Goal: Find contact information: Find contact information

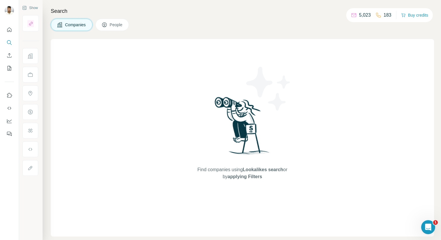
click at [84, 27] on span "Companies" at bounding box center [75, 25] width 21 height 6
click at [107, 26] on icon at bounding box center [105, 25] width 6 height 6
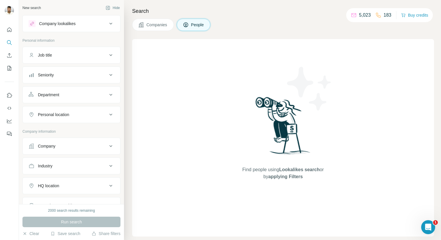
click at [178, 27] on button "People" at bounding box center [194, 25] width 34 height 12
click at [170, 27] on button "Companies" at bounding box center [153, 25] width 42 height 12
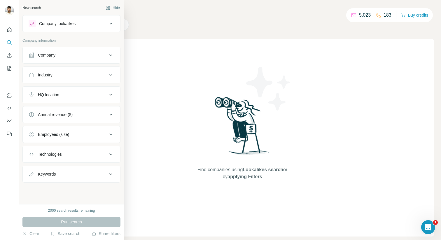
click at [48, 55] on div "Company" at bounding box center [47, 55] width 18 height 6
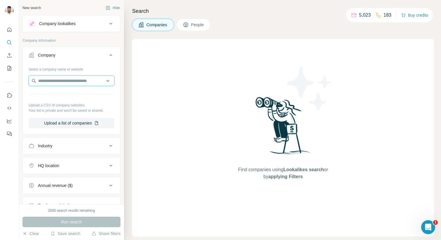
click at [64, 76] on input "text" at bounding box center [72, 81] width 86 height 11
paste input "**********"
drag, startPoint x: 99, startPoint y: 81, endPoint x: 43, endPoint y: 81, distance: 55.7
click at [43, 81] on input "**********" at bounding box center [69, 81] width 81 height 11
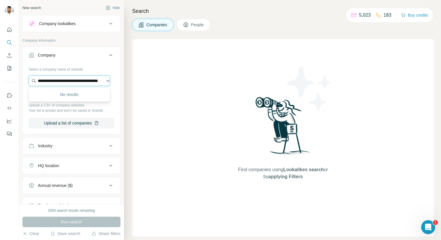
scroll to position [0, 84]
type input "**********"
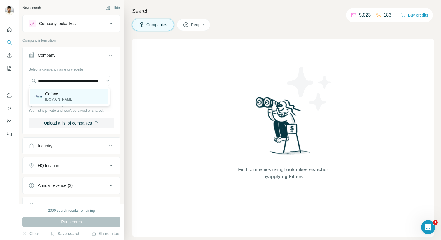
click at [73, 99] on div "Coface [DOMAIN_NAME]" at bounding box center [69, 97] width 78 height 16
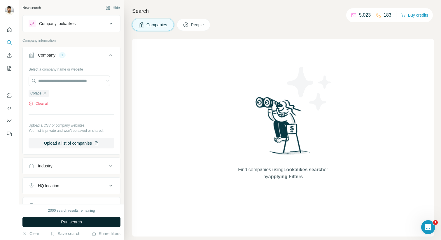
click at [82, 226] on button "Run search" at bounding box center [71, 222] width 98 height 11
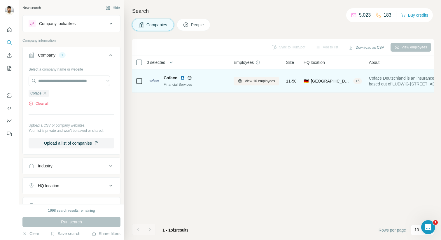
click at [138, 85] on div at bounding box center [139, 81] width 7 height 16
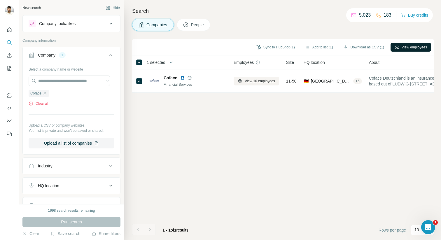
click at [414, 48] on button "View employees" at bounding box center [411, 47] width 41 height 9
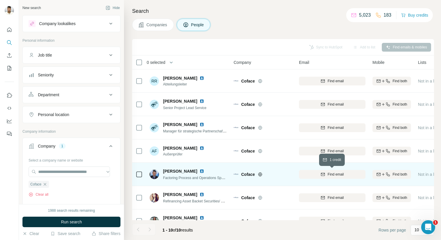
click at [318, 176] on div "Find email" at bounding box center [332, 174] width 67 height 5
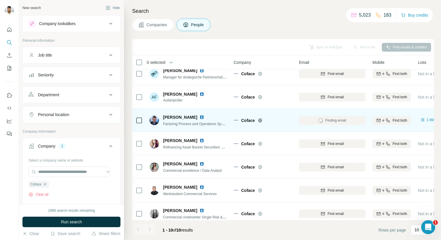
scroll to position [44, 0]
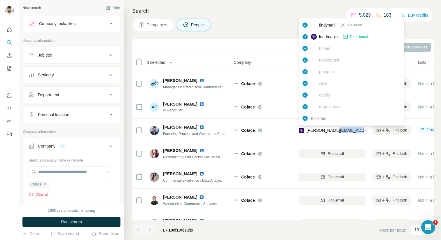
drag, startPoint x: 357, startPoint y: 130, endPoint x: 333, endPoint y: 130, distance: 24.8
click at [333, 130] on div "[PERSON_NAME][EMAIL_ADDRESS][PERSON_NAME][DOMAIN_NAME]" at bounding box center [332, 130] width 67 height 16
copy span "@[DOMAIN_NAME]"
